Goal: Task Accomplishment & Management: Manage account settings

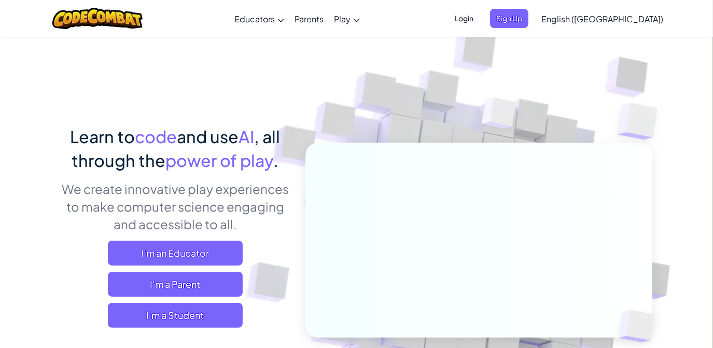
click at [480, 24] on span "Login" at bounding box center [463, 18] width 31 height 19
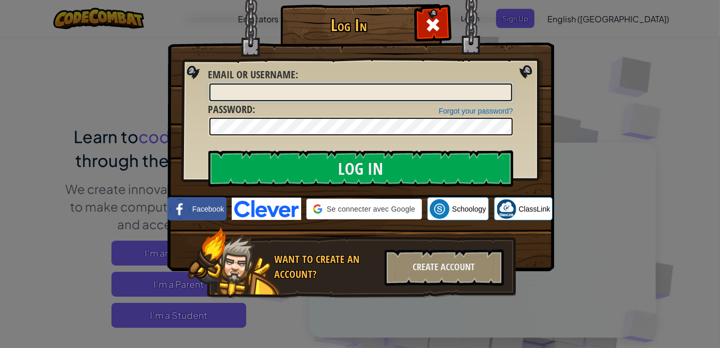
type input "QSSADNAND"
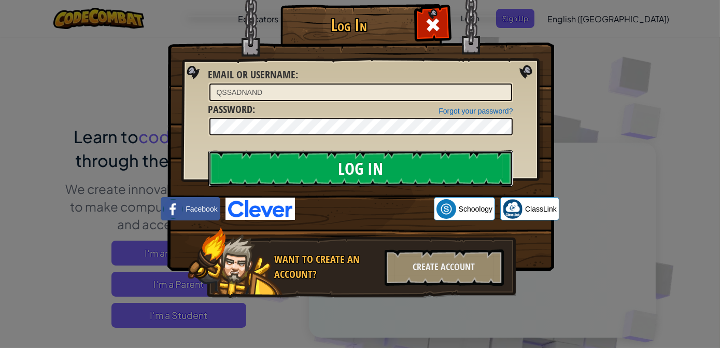
click at [293, 174] on input "Log In" at bounding box center [360, 168] width 305 height 36
